Goal: Information Seeking & Learning: Learn about a topic

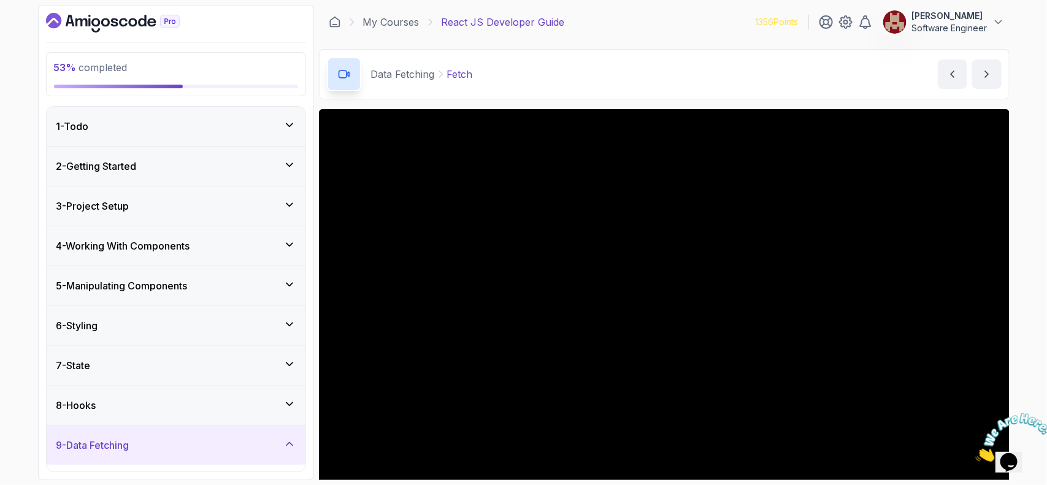
scroll to position [102, 0]
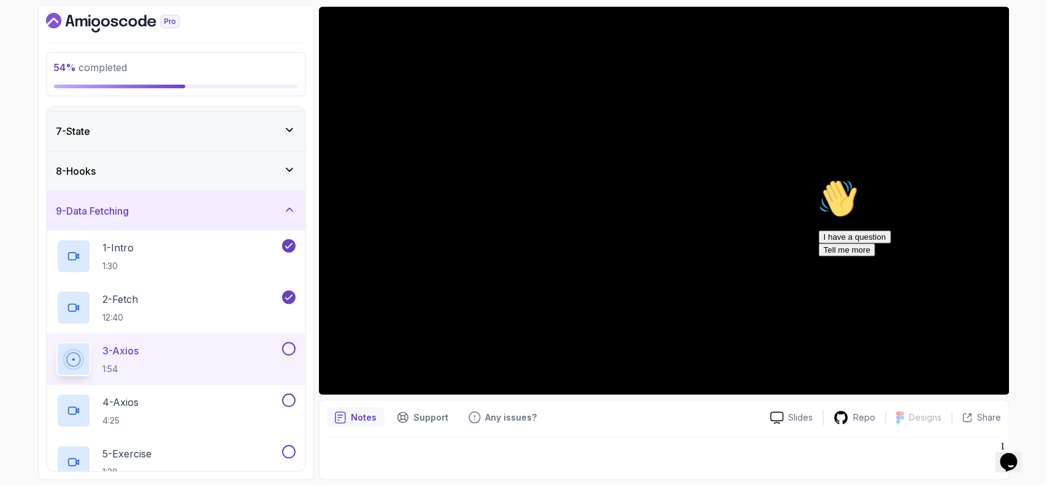
click at [818, 179] on icon "Chat attention grabber" at bounding box center [818, 179] width 0 height 0
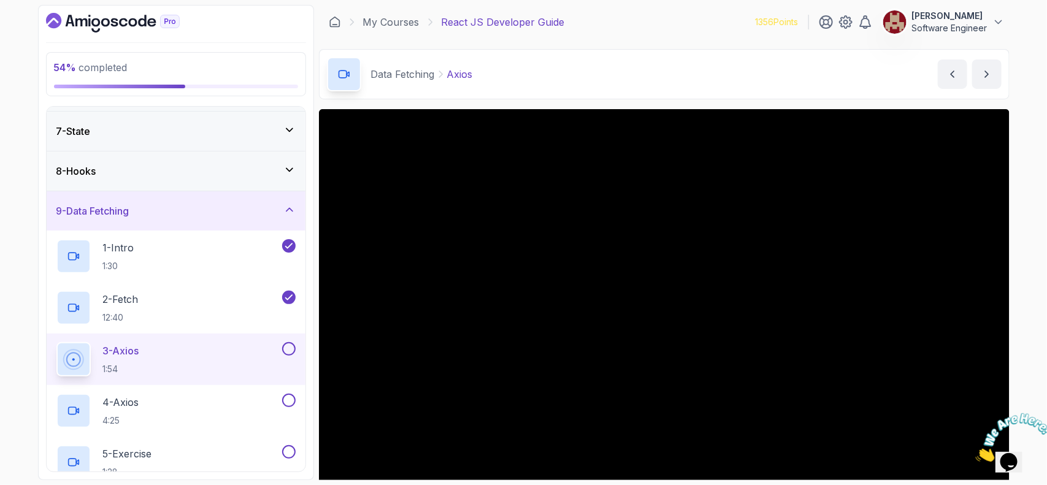
click at [464, 339] on div at bounding box center [664, 303] width 691 height 388
click at [231, 318] on div "2 - Fetch 12:40" at bounding box center [167, 308] width 223 height 34
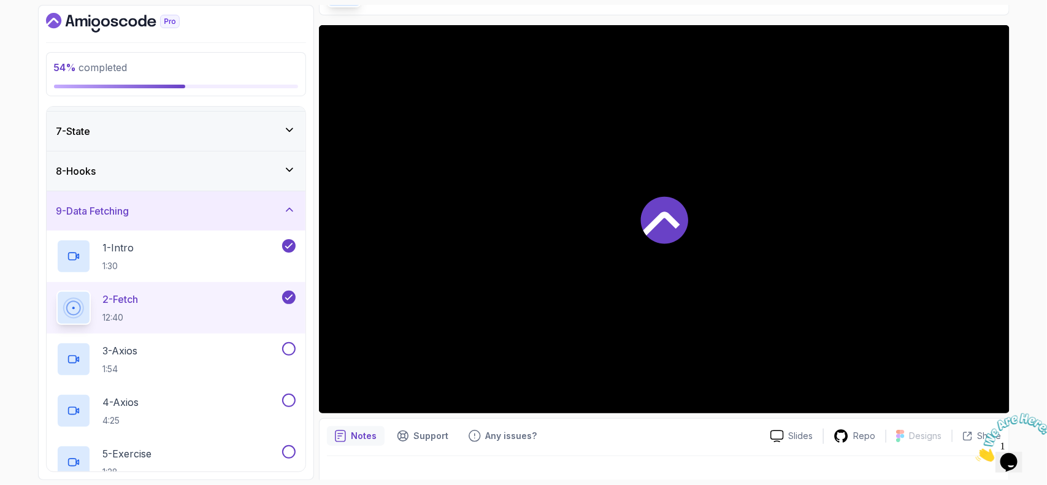
scroll to position [102, 0]
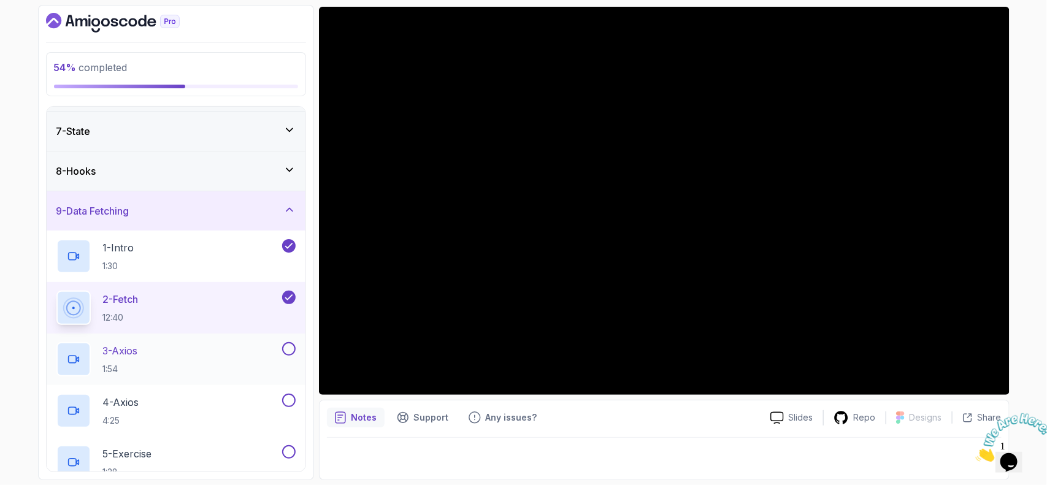
click at [213, 361] on div "3 - Axios 1:54" at bounding box center [167, 359] width 223 height 34
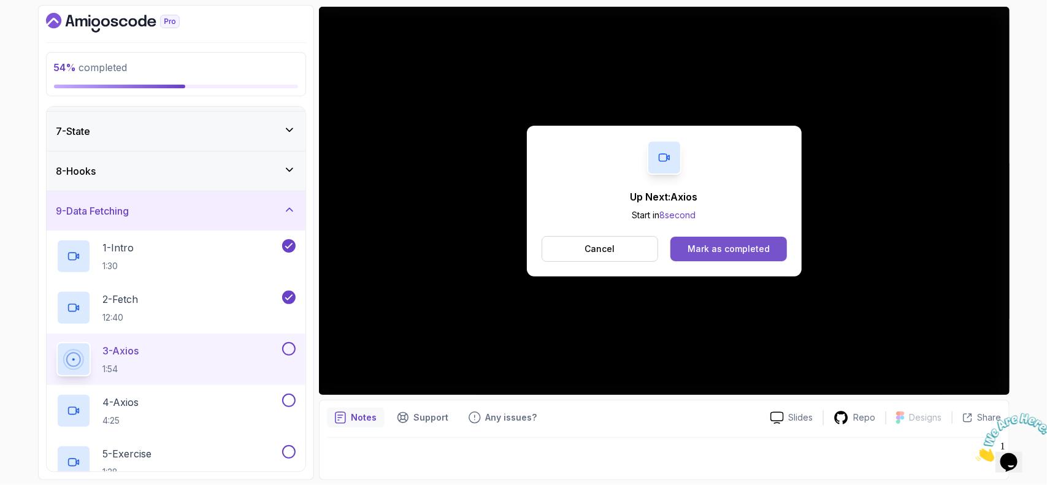
click at [732, 249] on div "Mark as completed" at bounding box center [729, 249] width 82 height 12
